Goal: Task Accomplishment & Management: Use online tool/utility

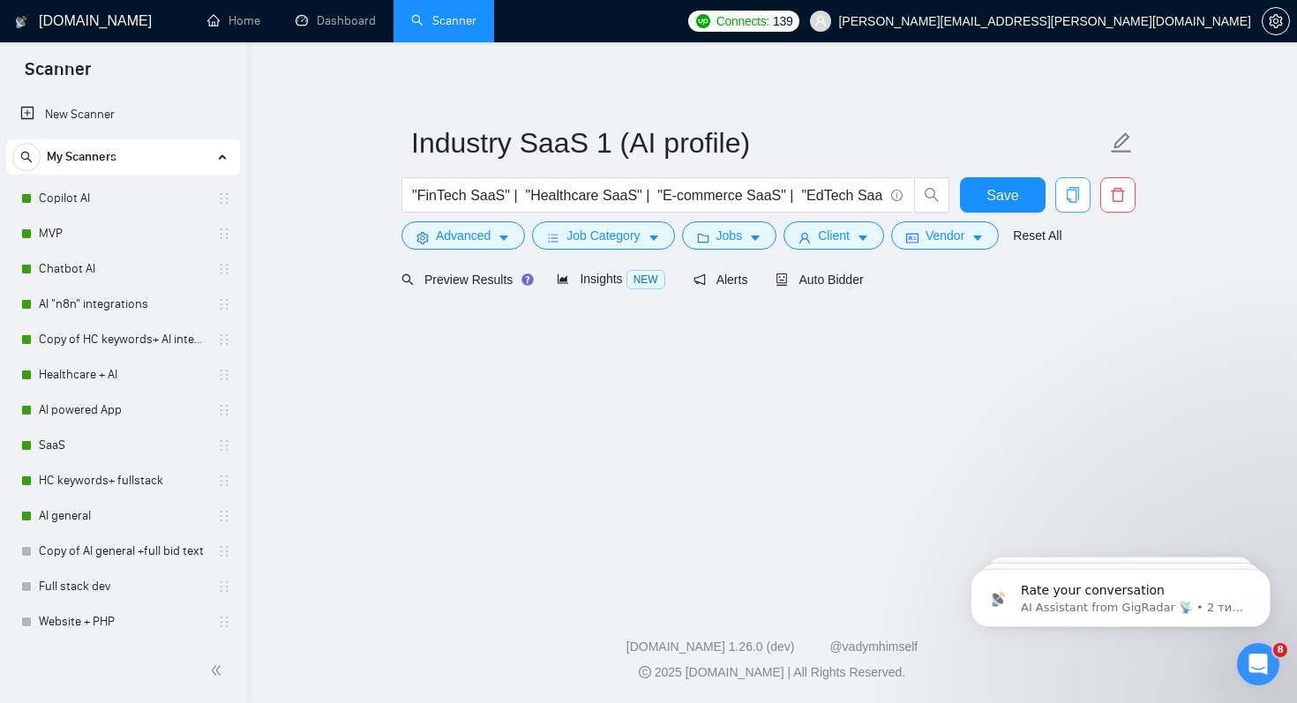
click at [1074, 198] on icon "copy" at bounding box center [1073, 195] width 16 height 16
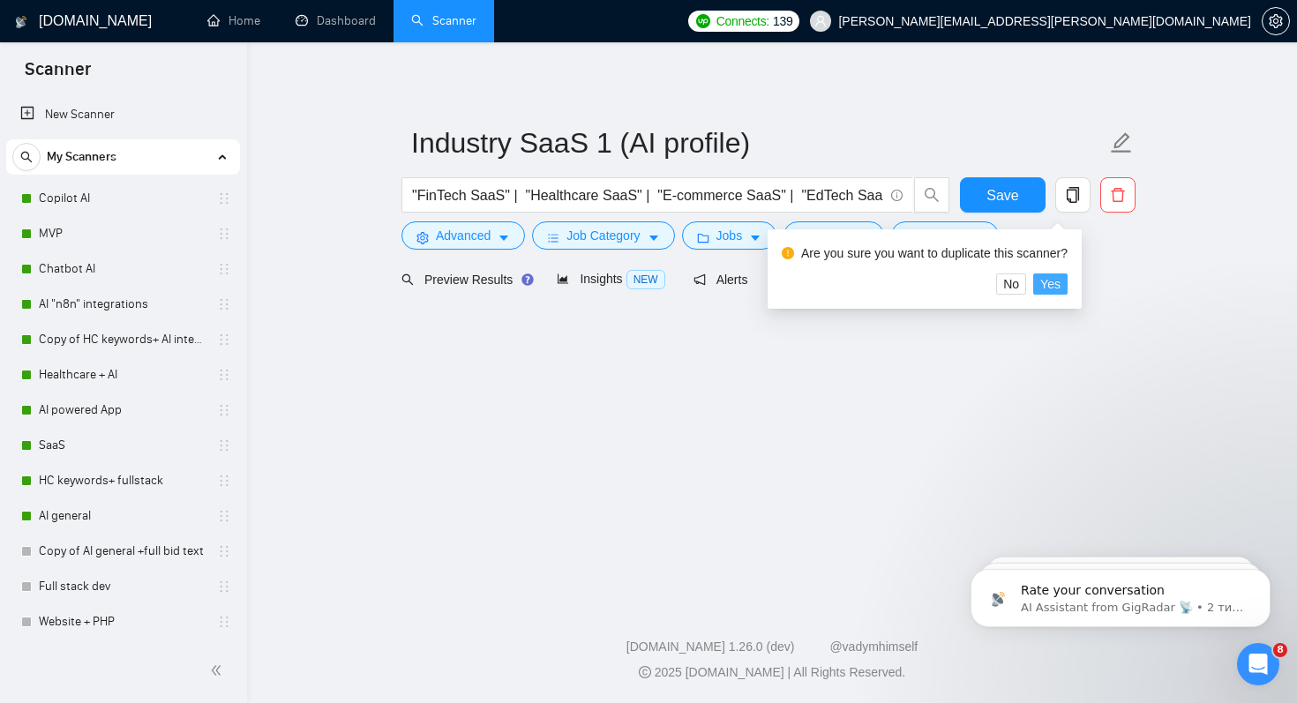
click at [1060, 283] on span "Yes" at bounding box center [1050, 283] width 20 height 19
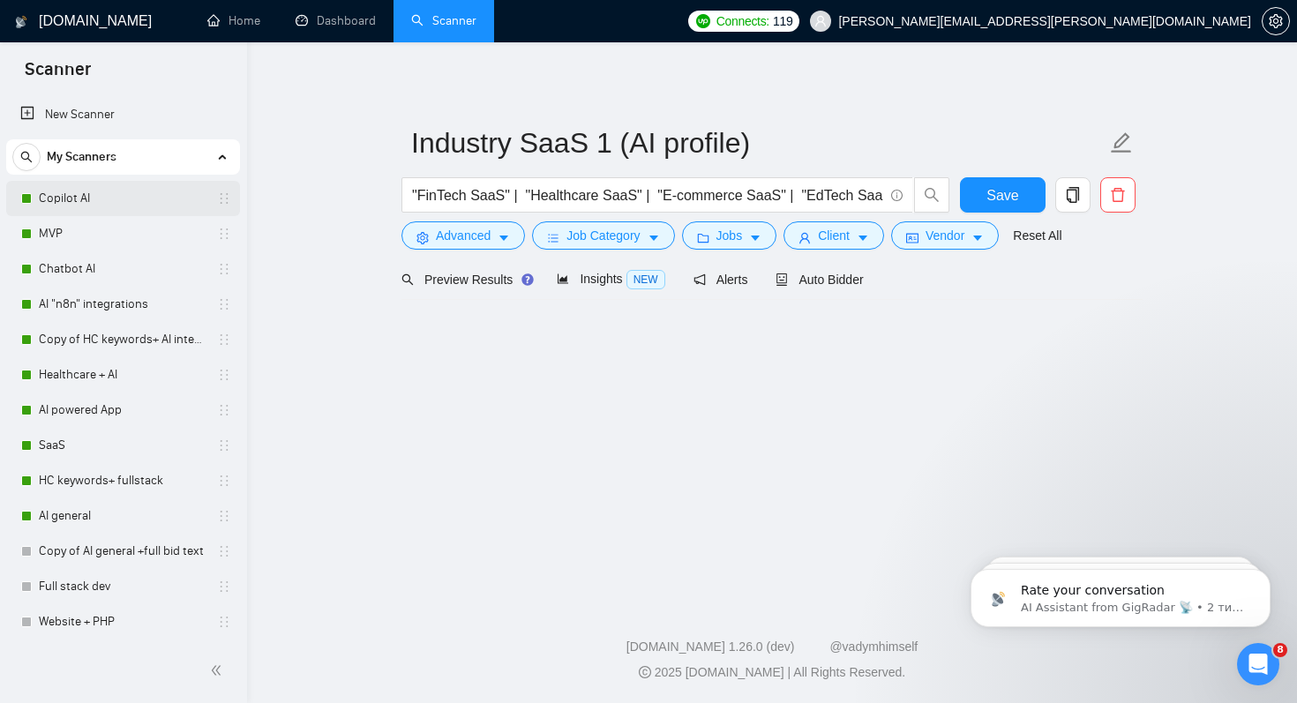
click at [70, 207] on link "Copilot AI" at bounding box center [123, 198] width 168 height 35
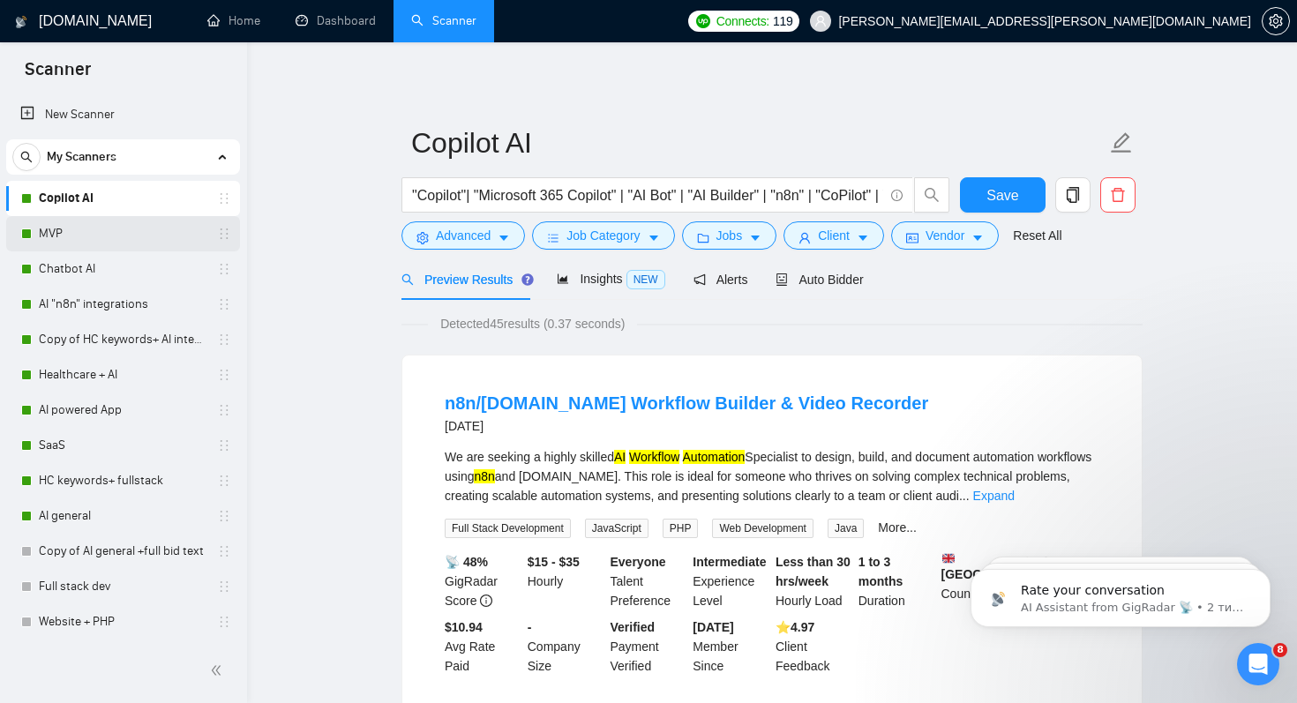
click at [64, 244] on link "MVP" at bounding box center [123, 233] width 168 height 35
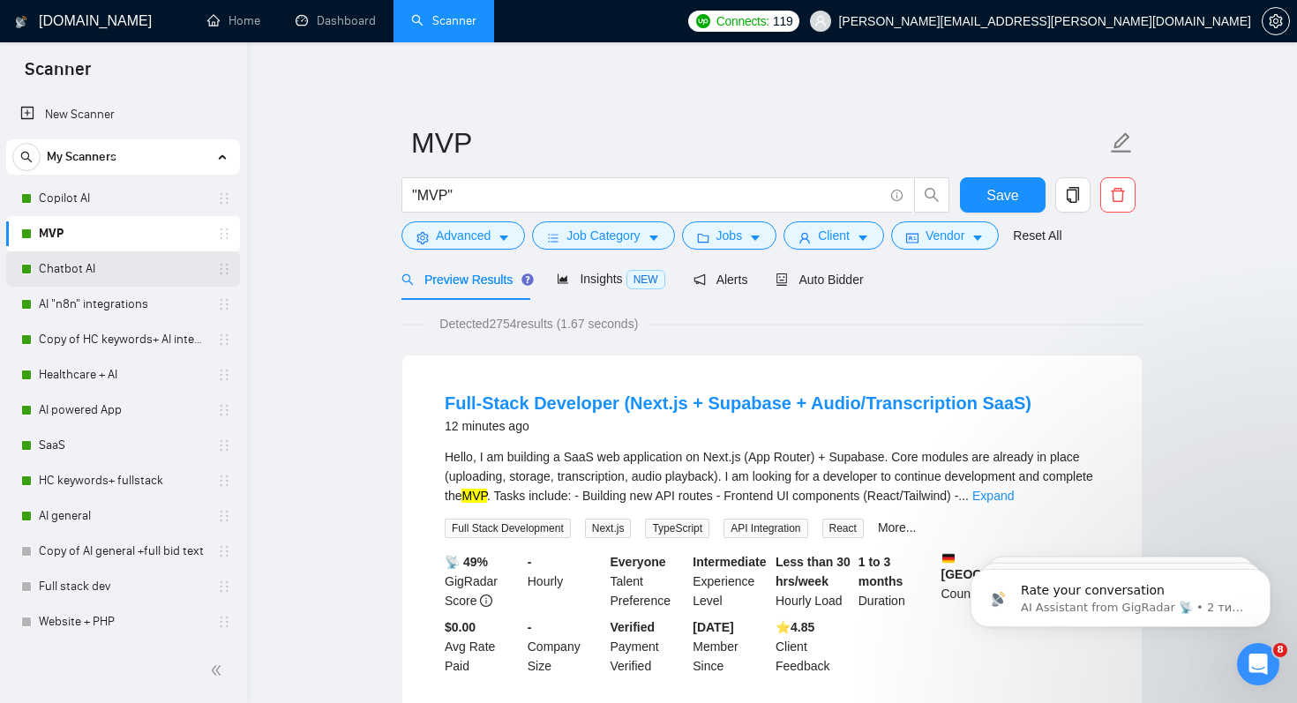
click at [67, 274] on link "Chatbot AI" at bounding box center [123, 268] width 168 height 35
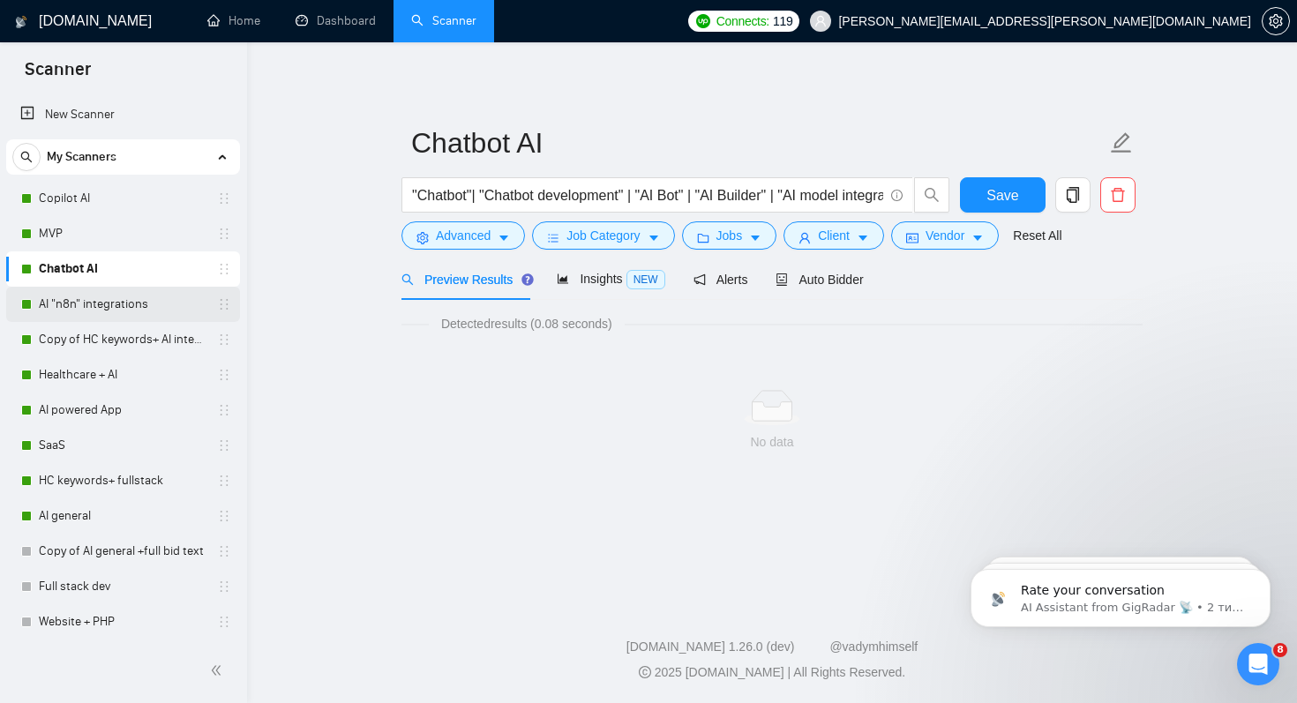
click at [67, 302] on link "AI "n8n" integrations" at bounding box center [123, 304] width 168 height 35
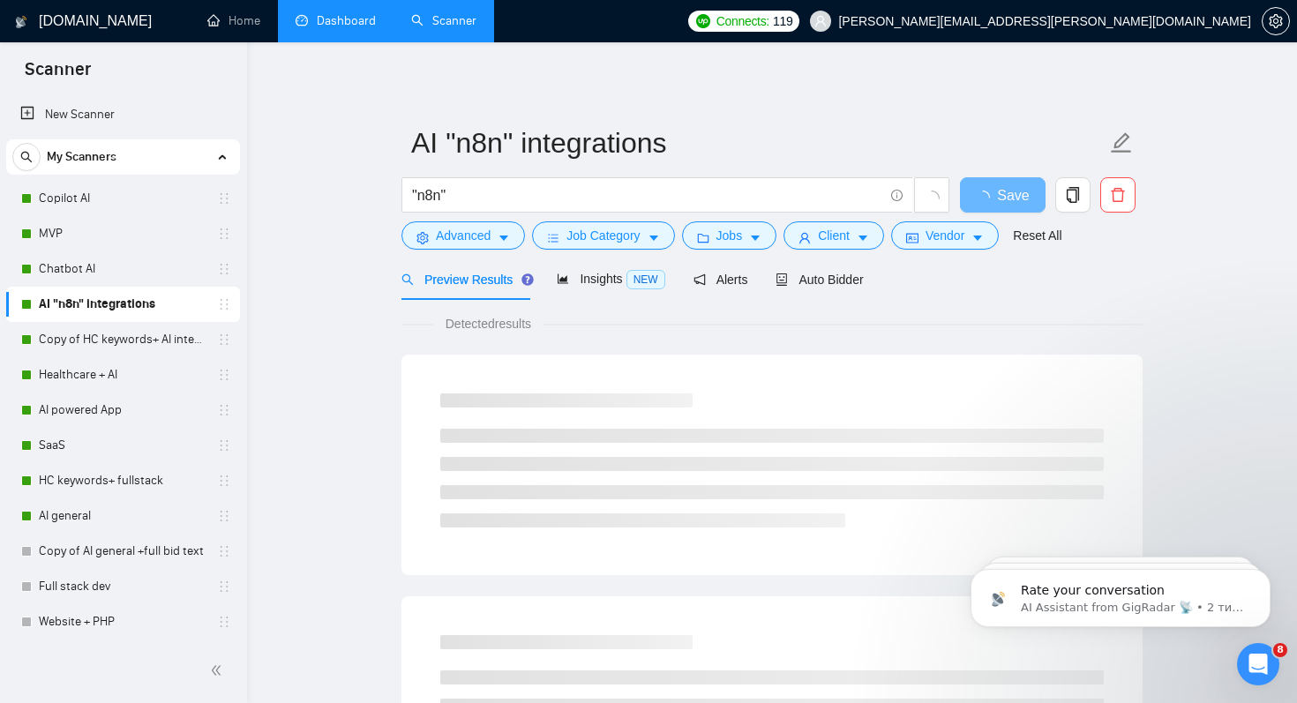
click at [347, 26] on link "Dashboard" at bounding box center [336, 20] width 80 height 15
